Goal: Information Seeking & Learning: Compare options

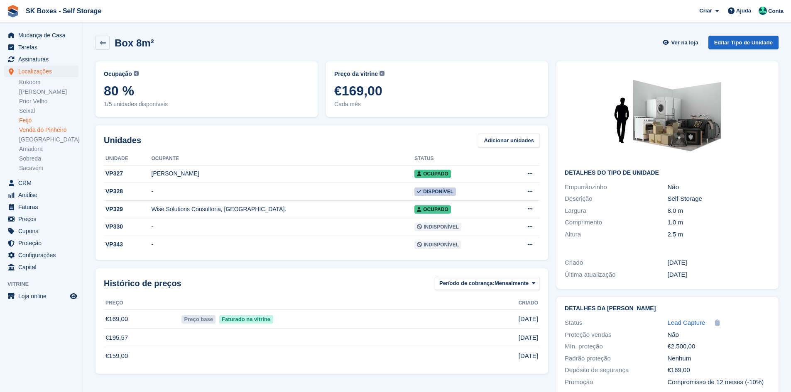
click at [32, 121] on link "Feijó" at bounding box center [48, 121] width 59 height 8
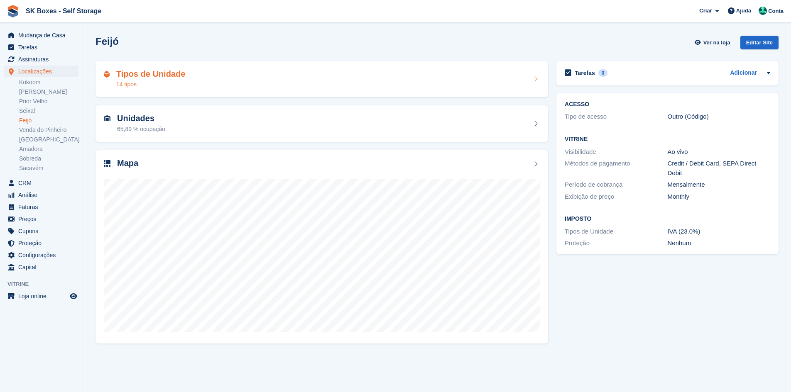
click at [211, 75] on div "Tipos de Unidade 14 tipos" at bounding box center [322, 79] width 436 height 20
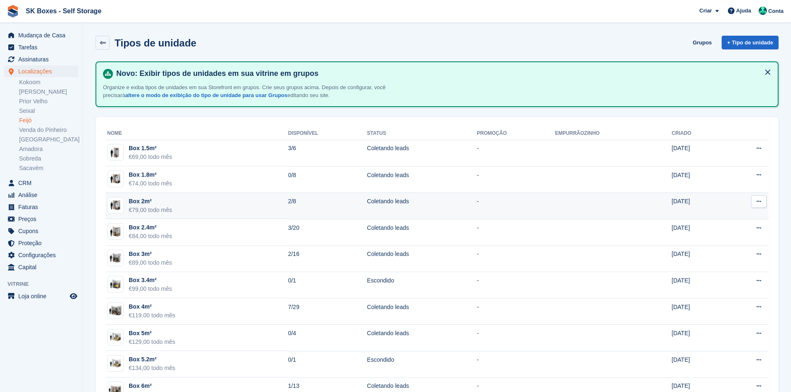
click at [178, 202] on td "Box 2m² €79,00 todo mês" at bounding box center [196, 206] width 183 height 27
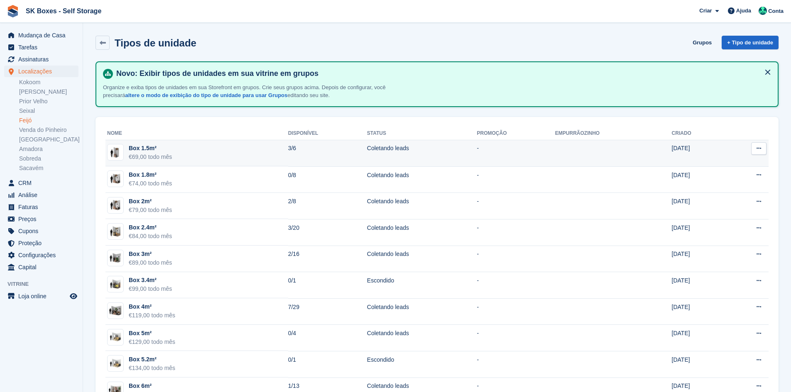
click at [146, 141] on td "Box 1.5m² €69,00 todo mês" at bounding box center [196, 153] width 183 height 27
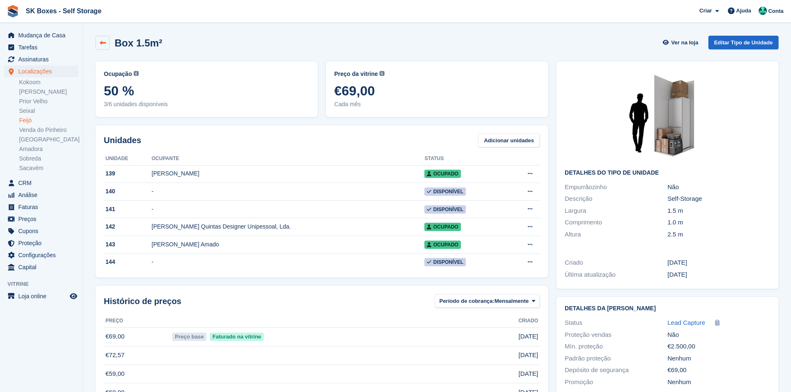
click at [106, 42] on link at bounding box center [102, 43] width 14 height 14
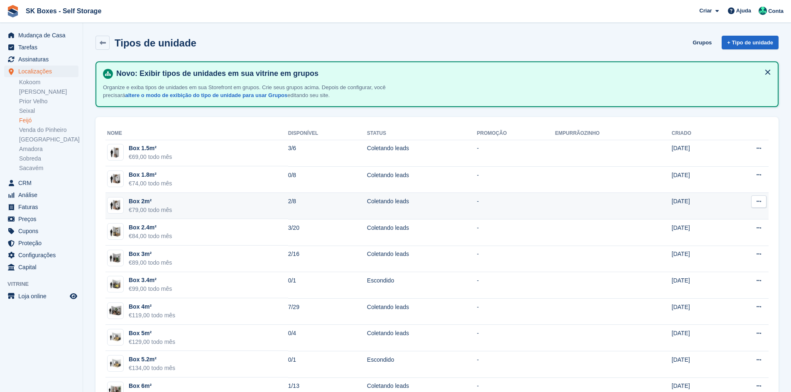
click at [173, 199] on td "Box 2m² €79,00 todo mês" at bounding box center [196, 206] width 183 height 27
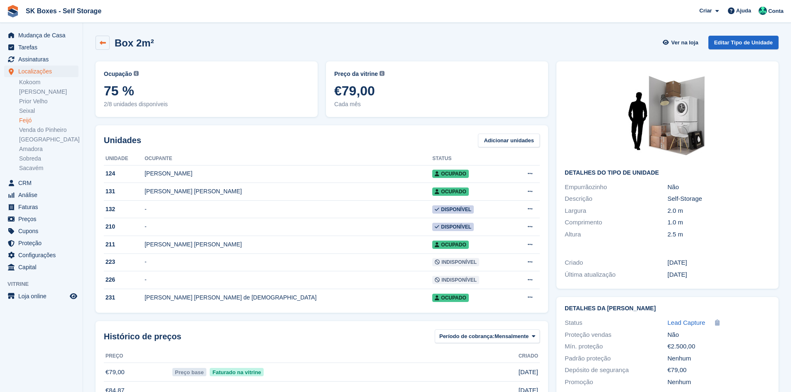
click at [102, 49] on link at bounding box center [102, 43] width 14 height 14
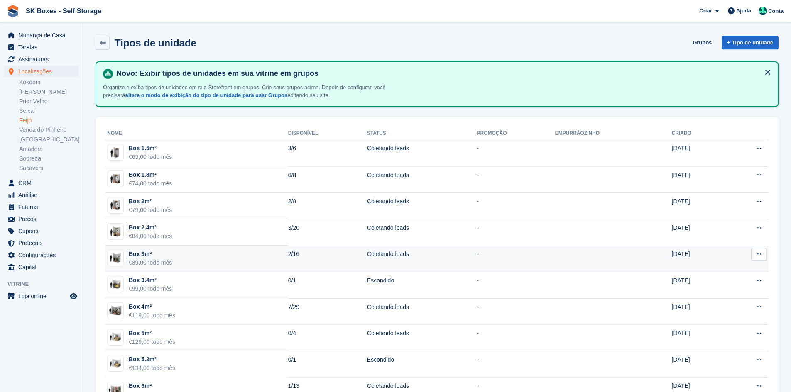
click at [164, 257] on div "Box 3m²" at bounding box center [150, 254] width 43 height 9
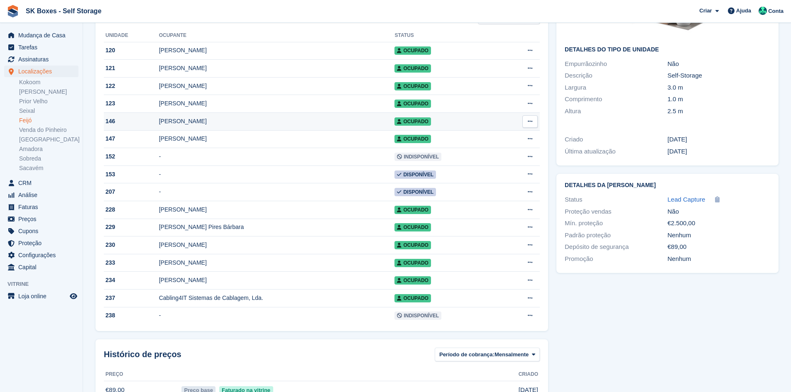
scroll to position [125, 0]
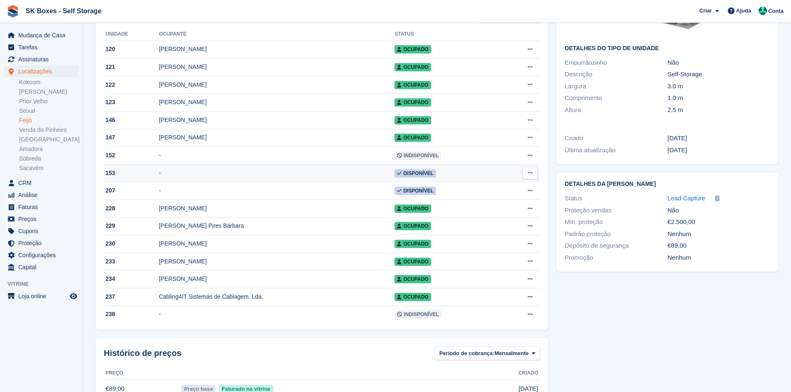
click at [253, 184] on tbody "120 Alexandra Martins Ocupado Editar unidade Excluir unidade Esta unidade não p…" at bounding box center [322, 182] width 436 height 283
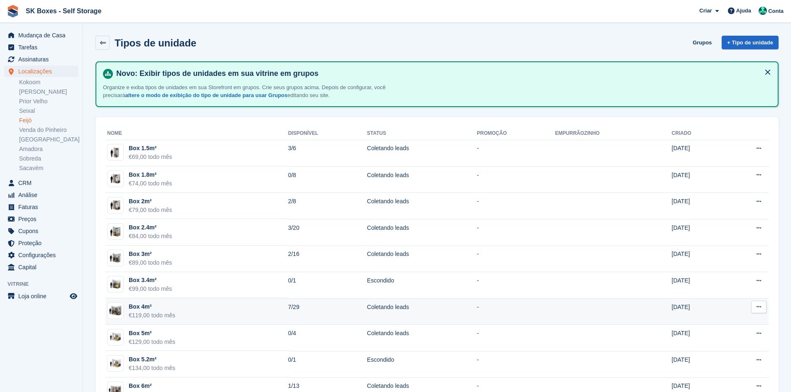
click at [166, 305] on div "Box 4m²" at bounding box center [152, 307] width 46 height 9
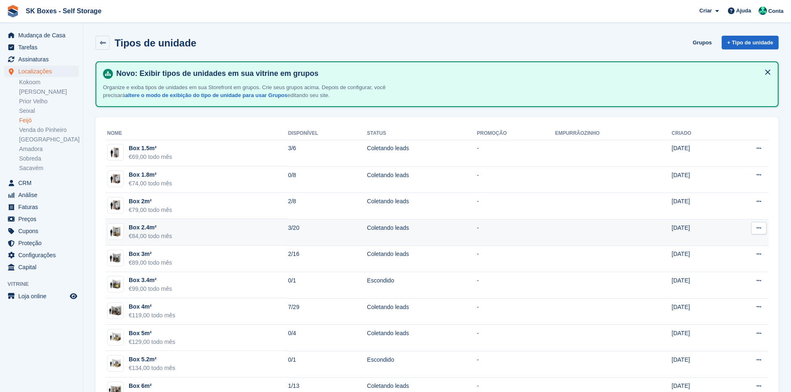
click at [169, 225] on div "Box 2.4m²" at bounding box center [150, 227] width 43 height 9
